Goal: Task Accomplishment & Management: Complete application form

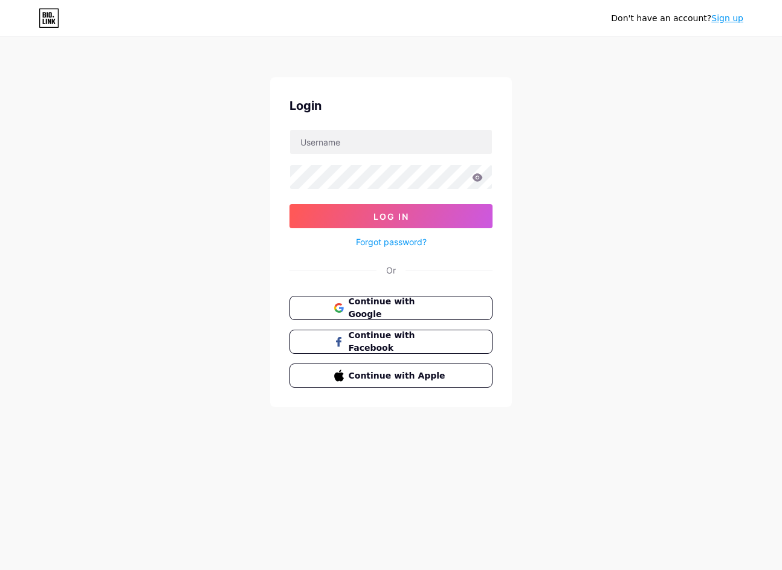
click at [398, 308] on span "Continue with Google" at bounding box center [399, 307] width 100 height 25
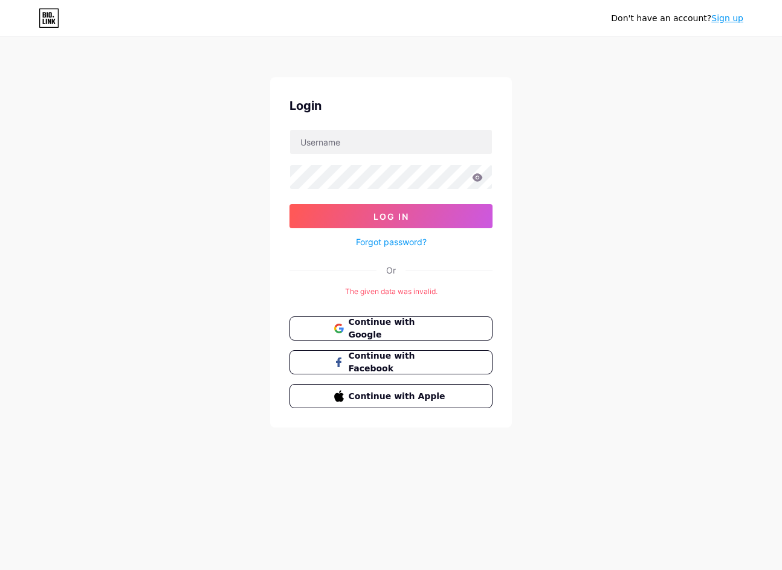
drag, startPoint x: 644, startPoint y: 85, endPoint x: 649, endPoint y: 110, distance: 25.8
click at [644, 85] on div "Don't have an account? Sign up Login Log In Forgot password? Or The given data …" at bounding box center [391, 233] width 782 height 466
click at [652, 114] on div "Don't have an account? Sign up Login Log In Forgot password? Or The given data …" at bounding box center [391, 233] width 782 height 466
